Goal: Task Accomplishment & Management: Manage account settings

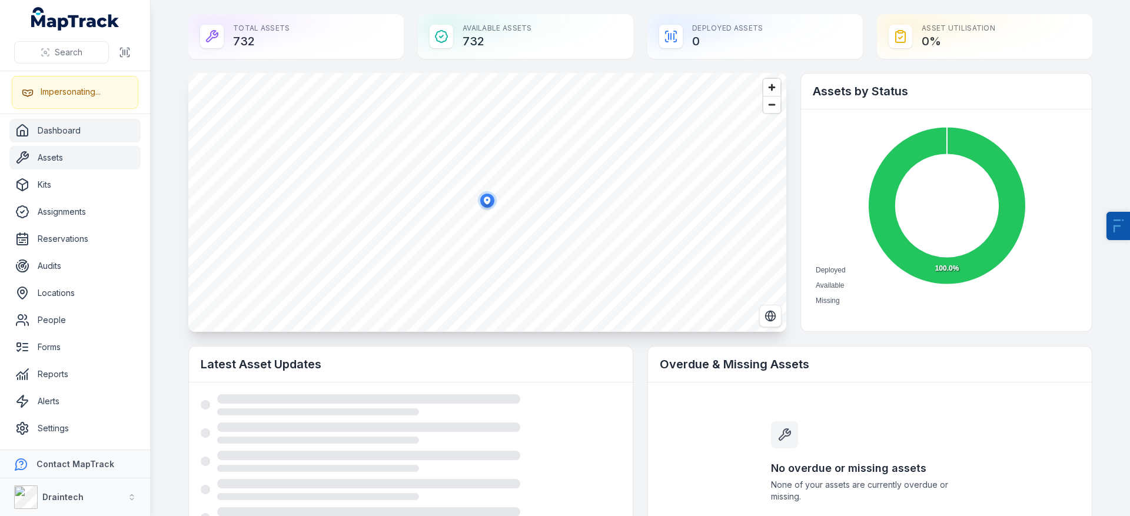
click at [45, 148] on link "Assets" at bounding box center [74, 158] width 131 height 24
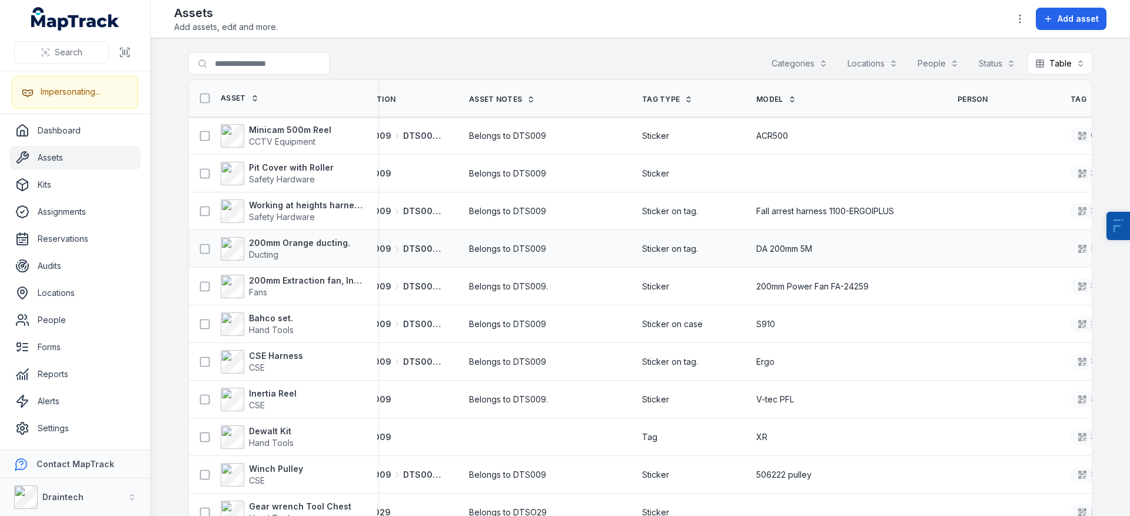
scroll to position [0, 584]
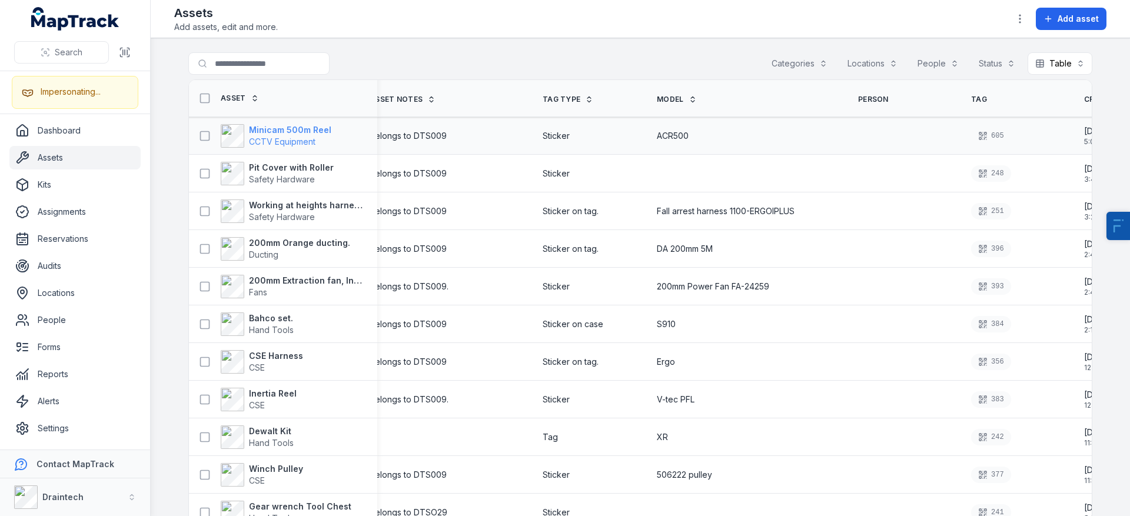
click at [278, 132] on strong "Minicam 500m Reel" at bounding box center [290, 130] width 82 height 12
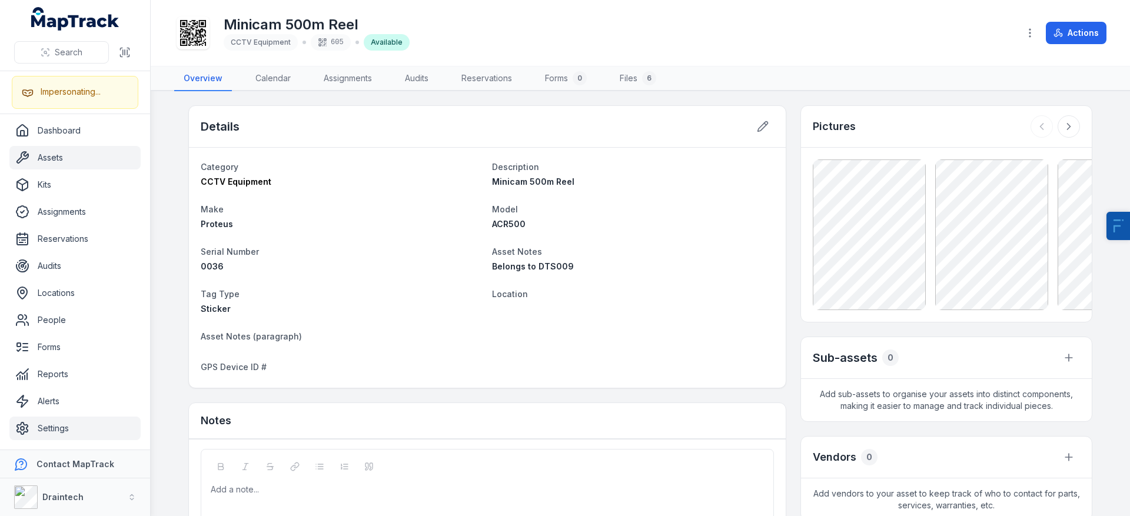
click at [50, 428] on link "Settings" at bounding box center [74, 429] width 131 height 24
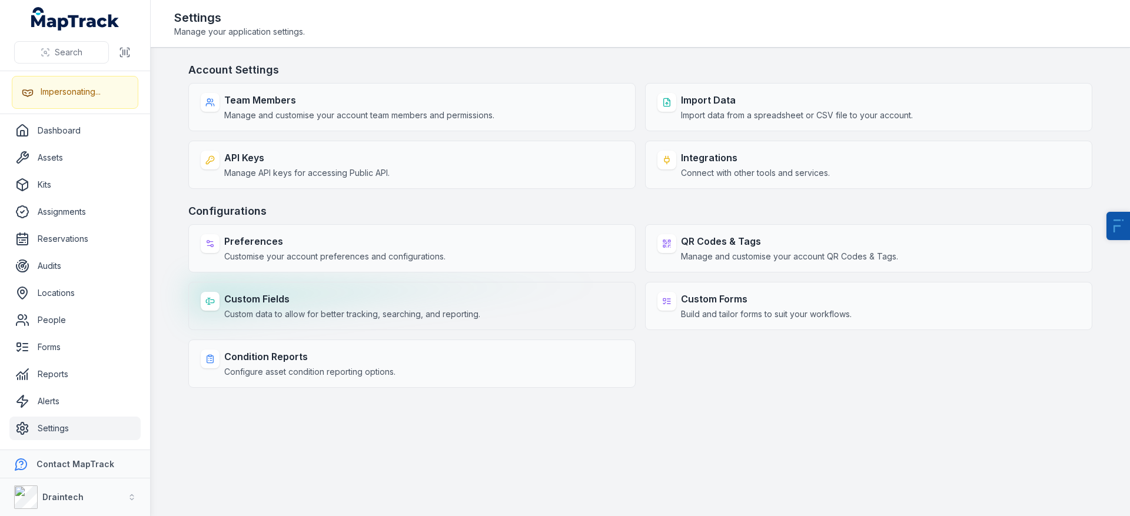
click at [269, 325] on div "Custom Fields Custom data to allow for better tracking, searching, and reportin…" at bounding box center [411, 306] width 447 height 48
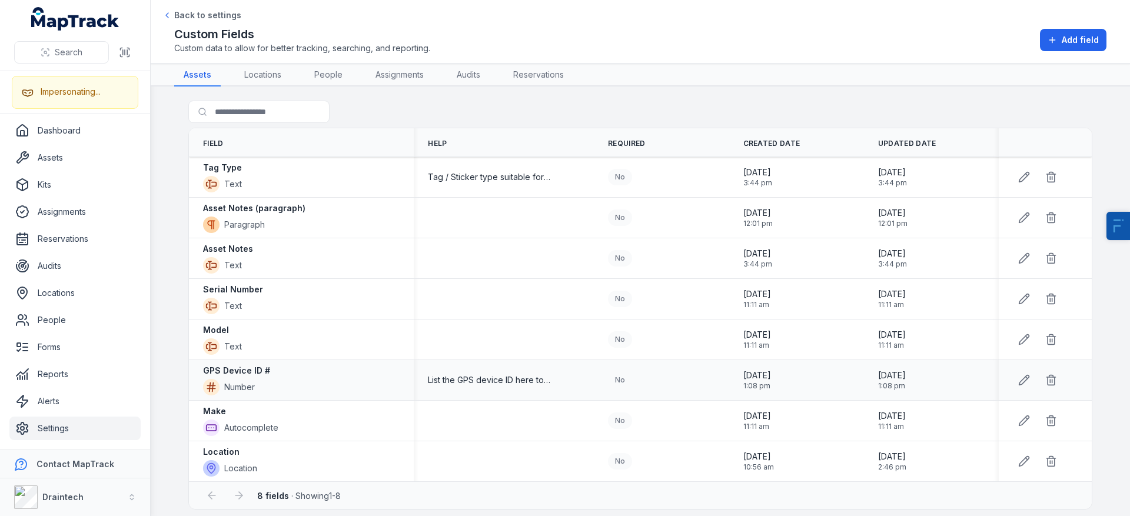
scroll to position [8, 0]
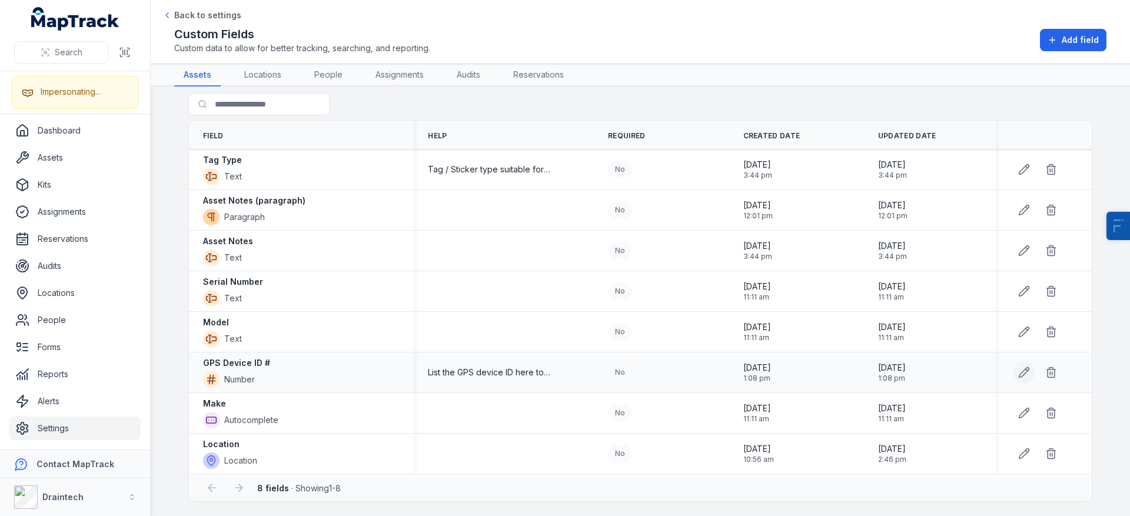
click at [1021, 380] on button at bounding box center [1024, 372] width 22 height 22
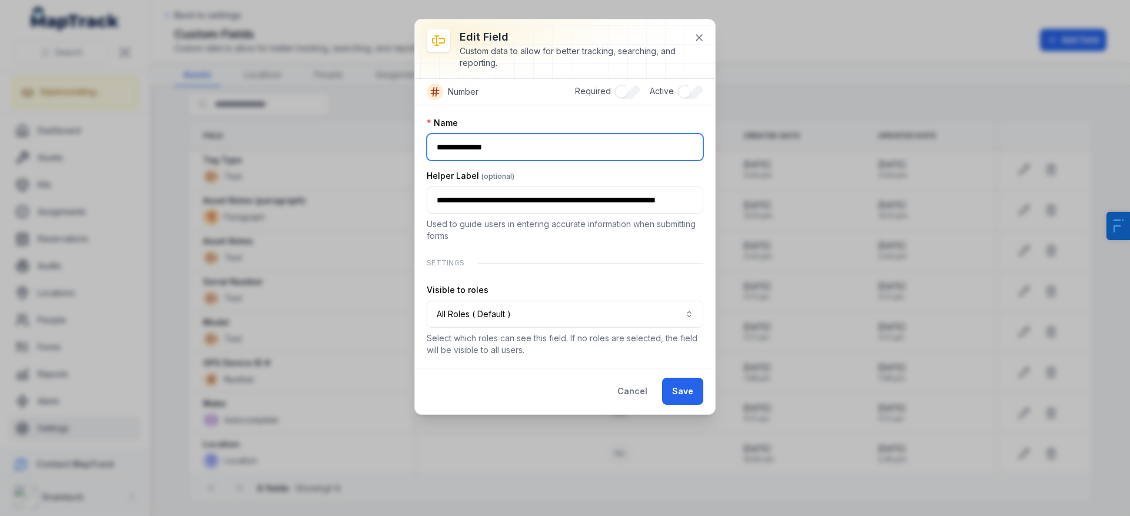
click at [524, 142] on input "**********" at bounding box center [565, 147] width 277 height 27
paste input ":r1g:-form-item-label"
type input "*********"
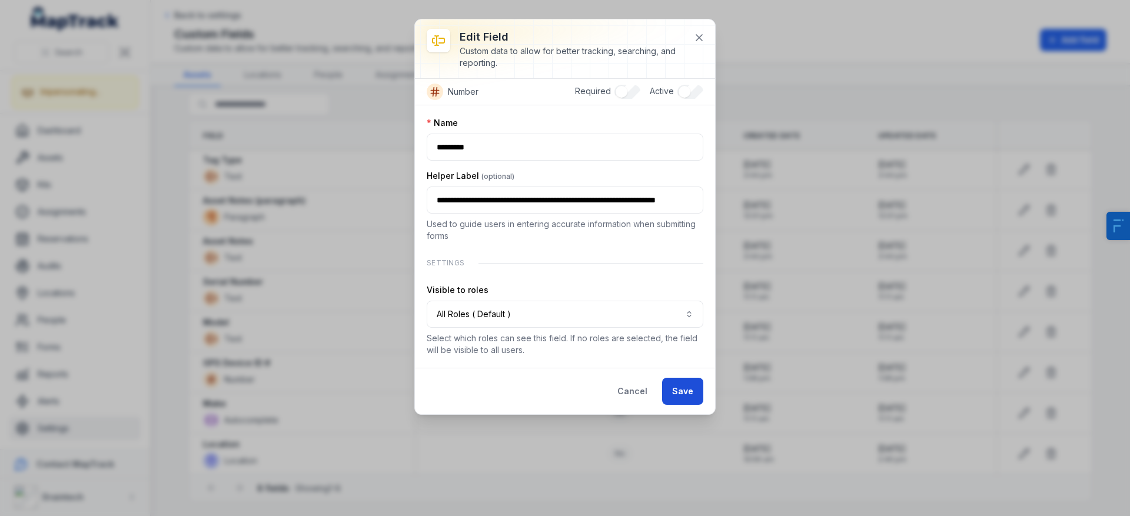
click at [687, 393] on button "Save" at bounding box center [682, 391] width 41 height 27
